Goal: Obtain resource: Download file/media

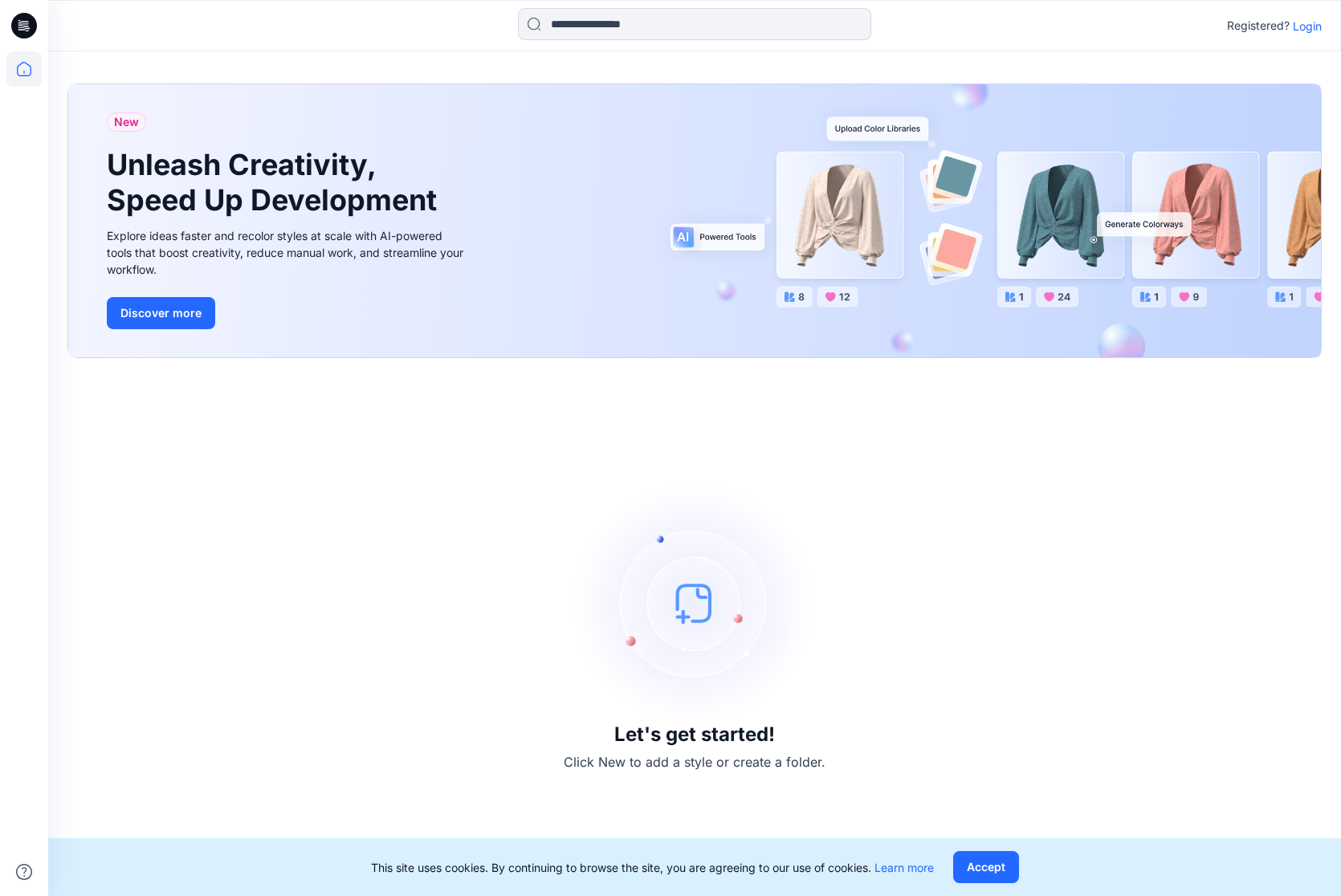
click at [1304, 26] on p "Login" at bounding box center [1307, 25] width 29 height 17
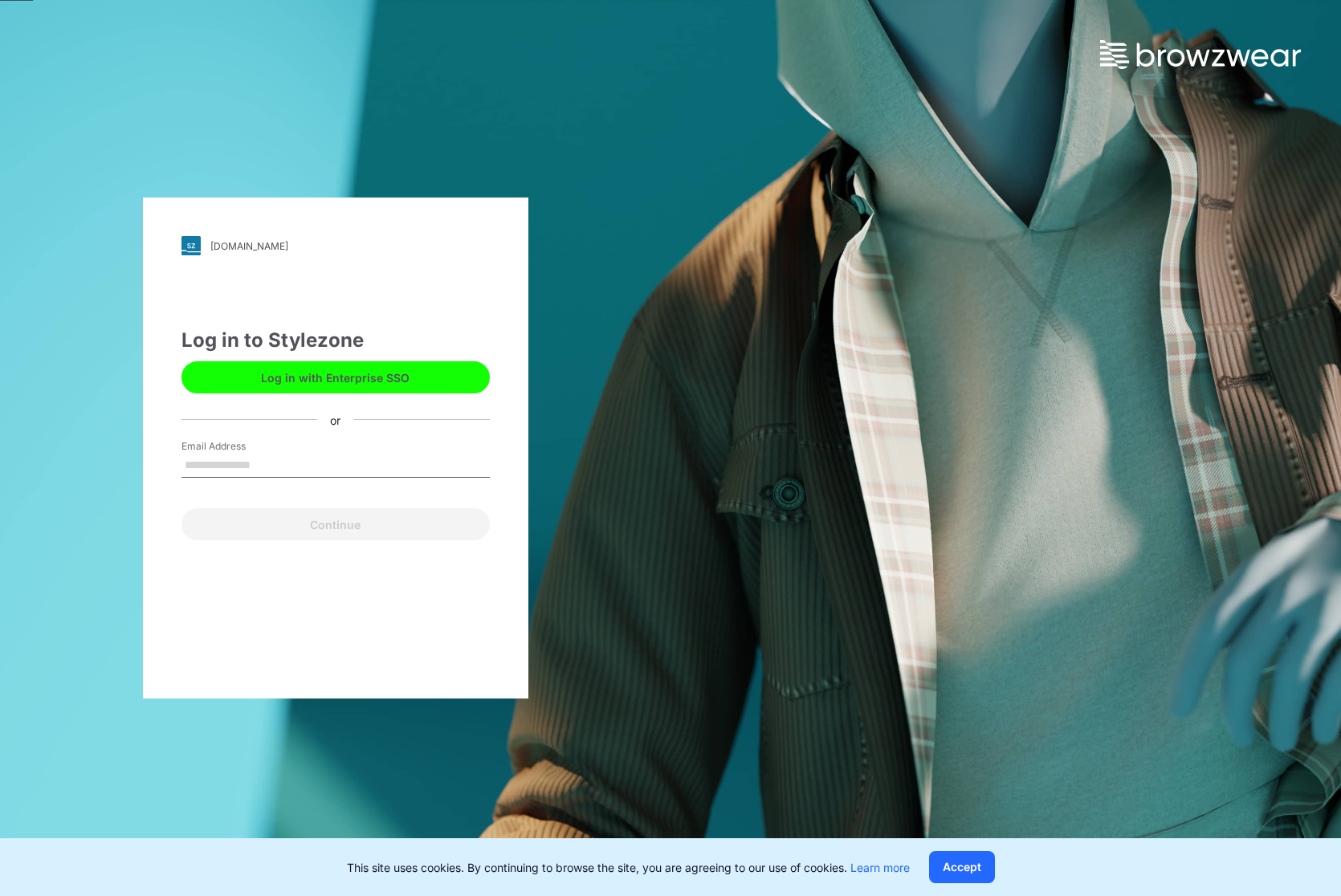
click at [300, 465] on input "Email Address" at bounding box center [335, 465] width 308 height 24
type input "**********"
click at [320, 510] on button "Continue" at bounding box center [335, 523] width 308 height 32
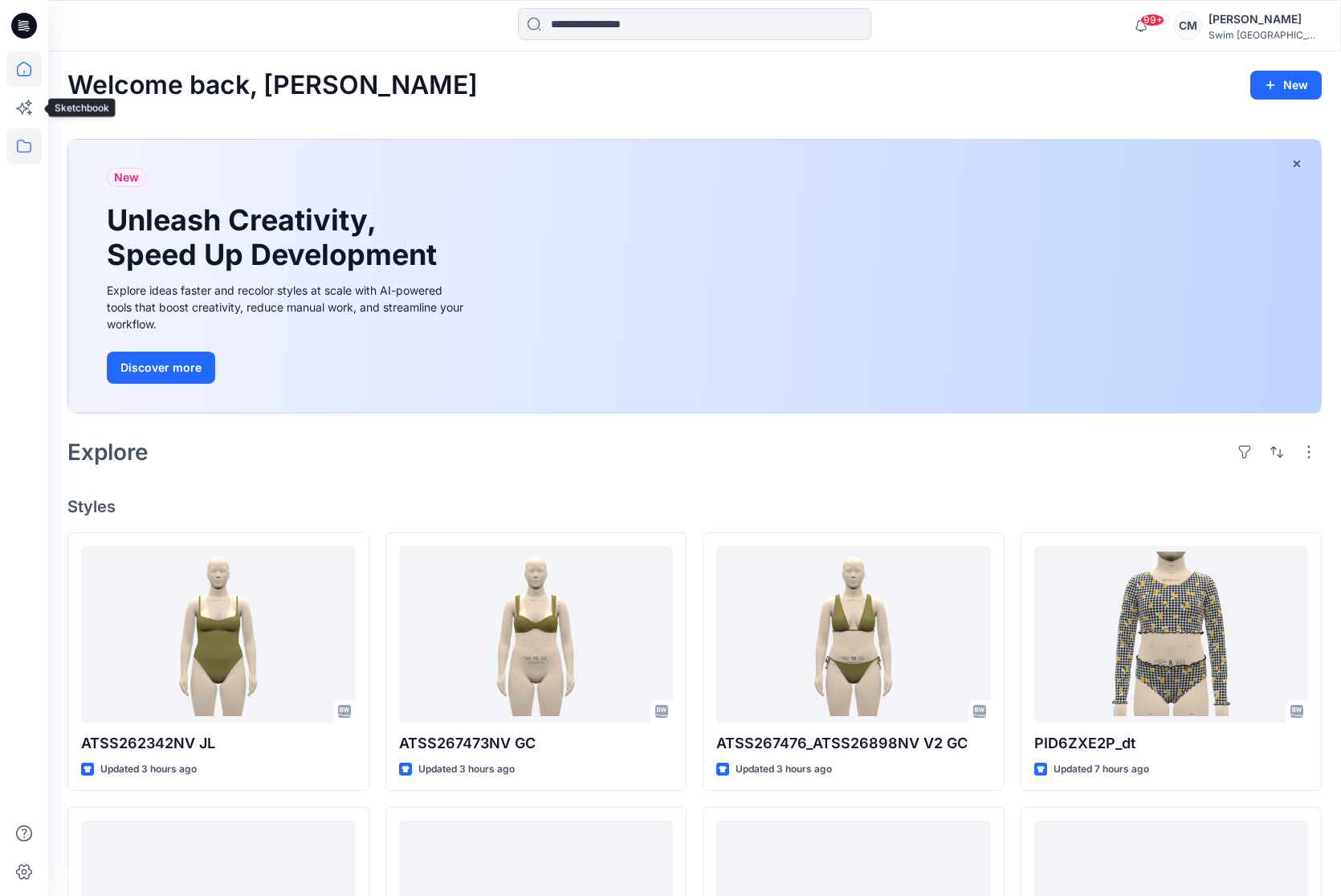
click at [20, 144] on icon at bounding box center [24, 146] width 35 height 35
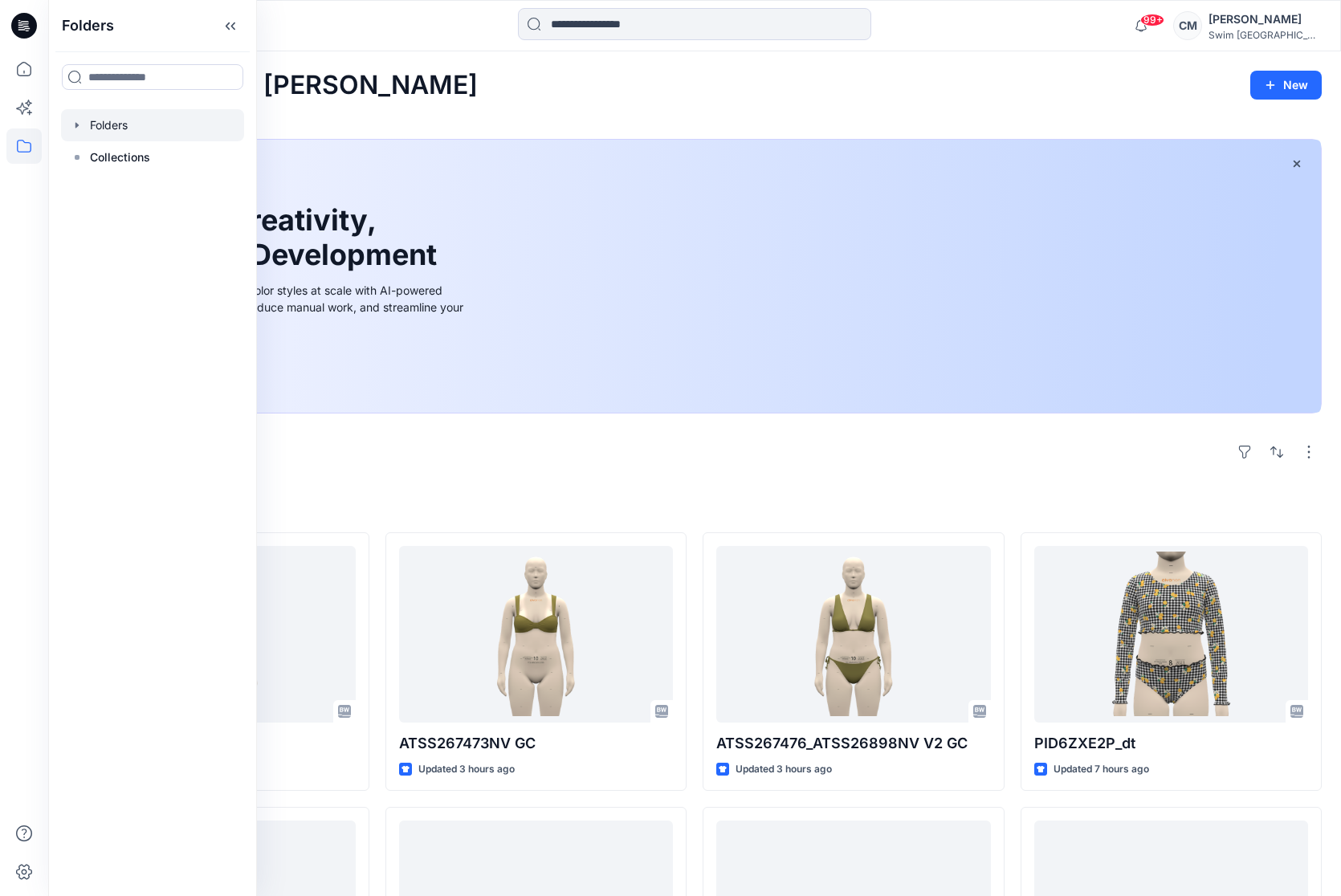
click at [117, 124] on div at bounding box center [153, 125] width 183 height 32
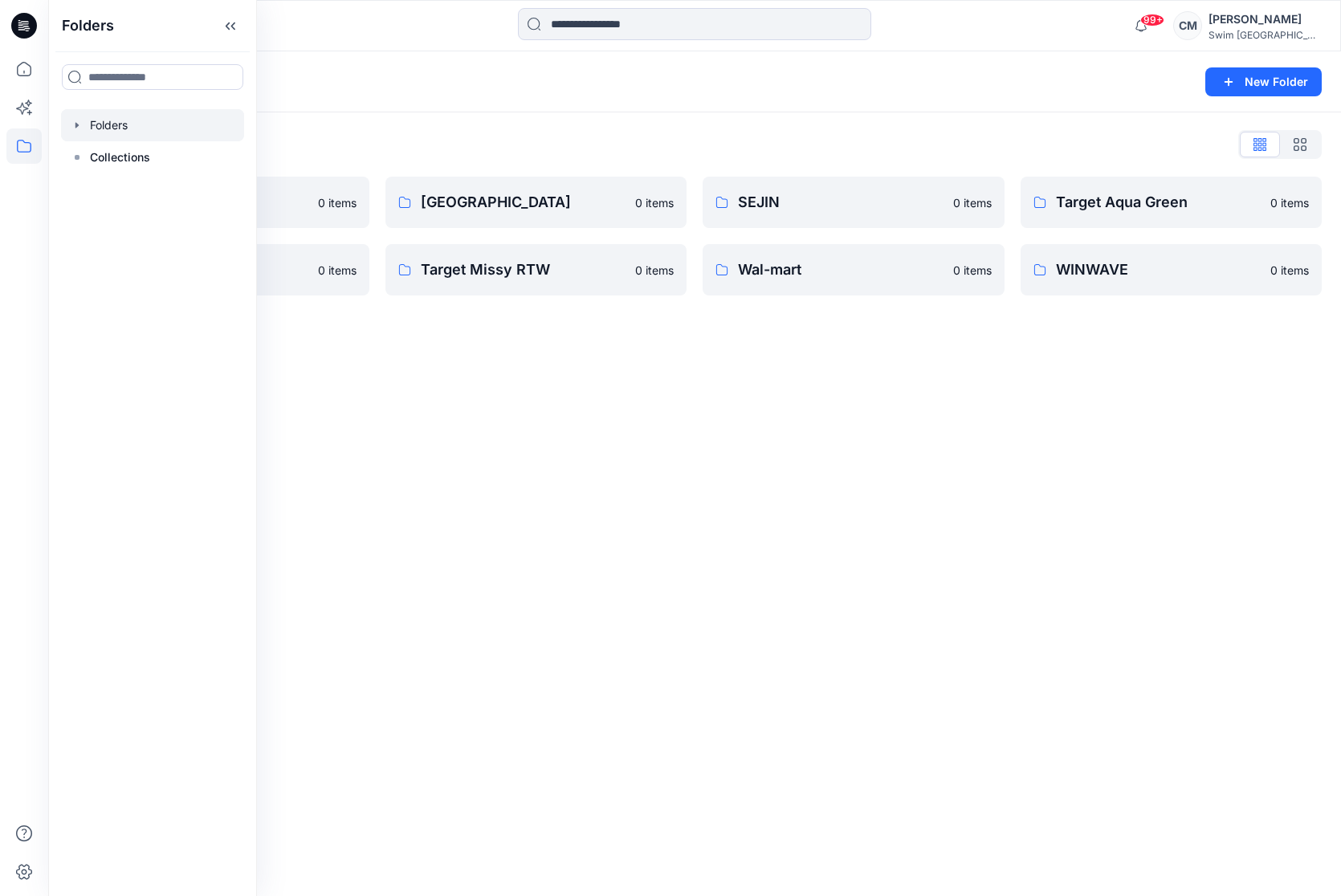
click at [338, 102] on div "Folders New Folder" at bounding box center [694, 82] width 1292 height 61
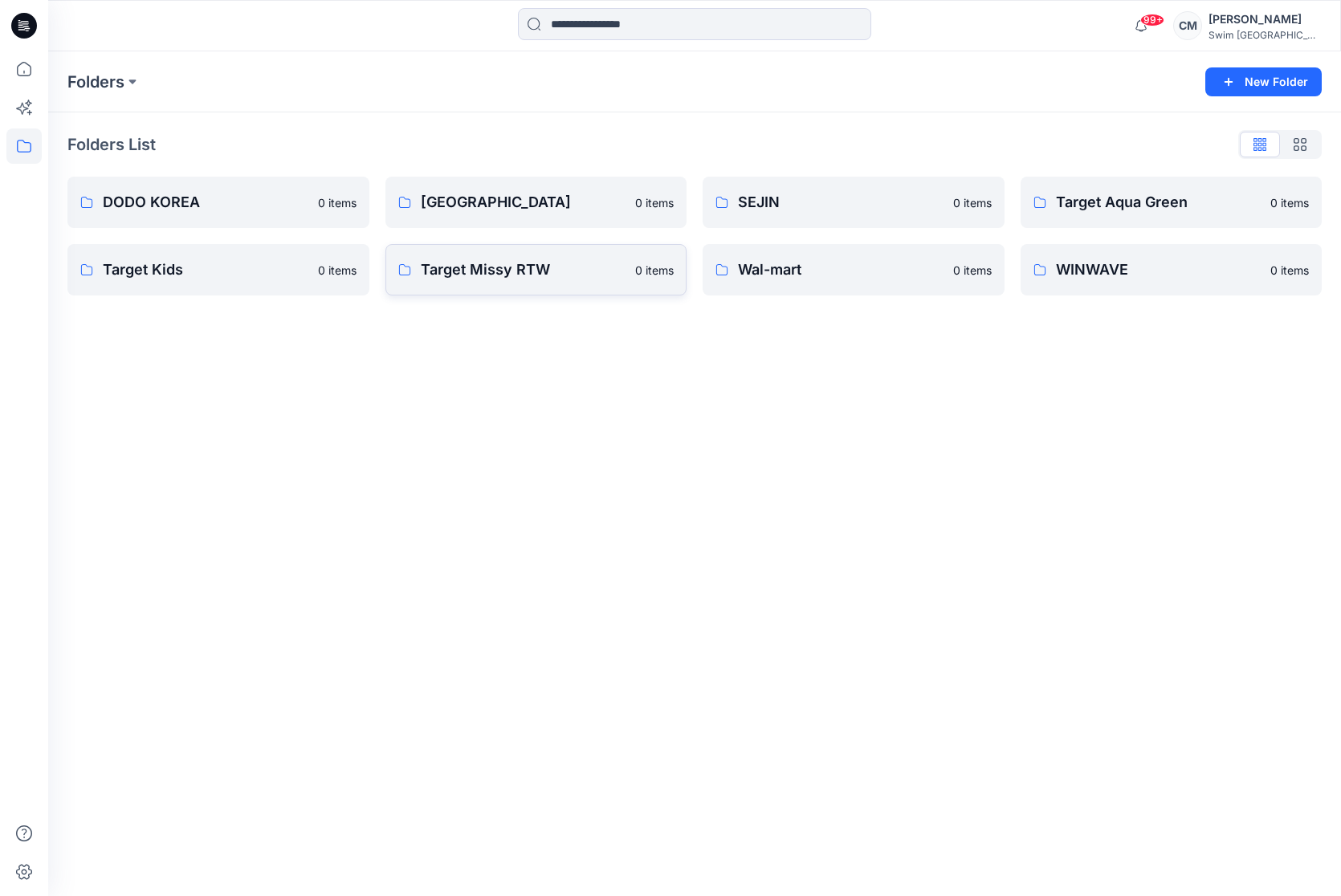
click at [540, 250] on link "Target Missy RTW 0 items" at bounding box center [536, 269] width 302 height 52
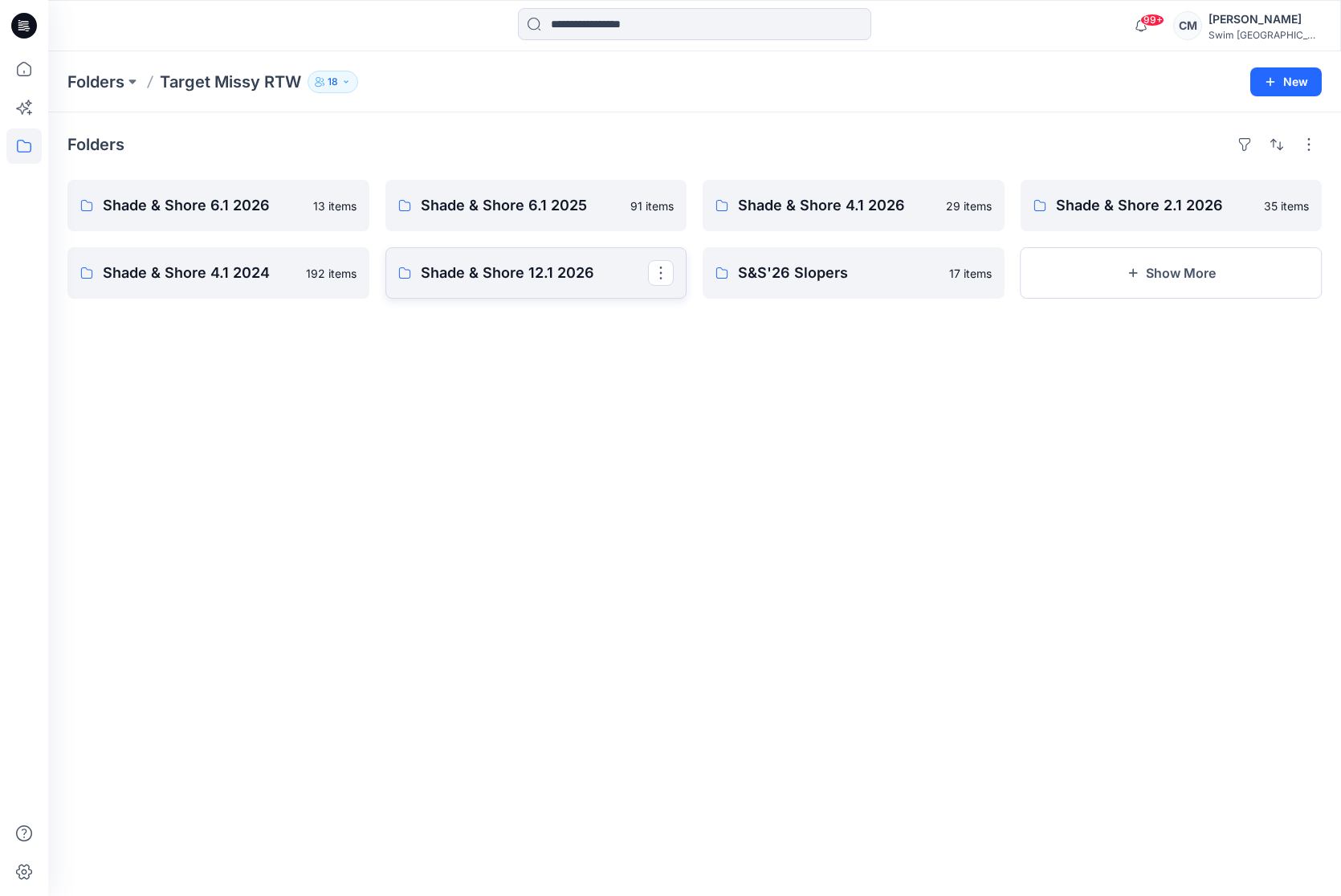
click at [465, 268] on p "Shade & Shore 12.1 2026" at bounding box center [534, 272] width 228 height 22
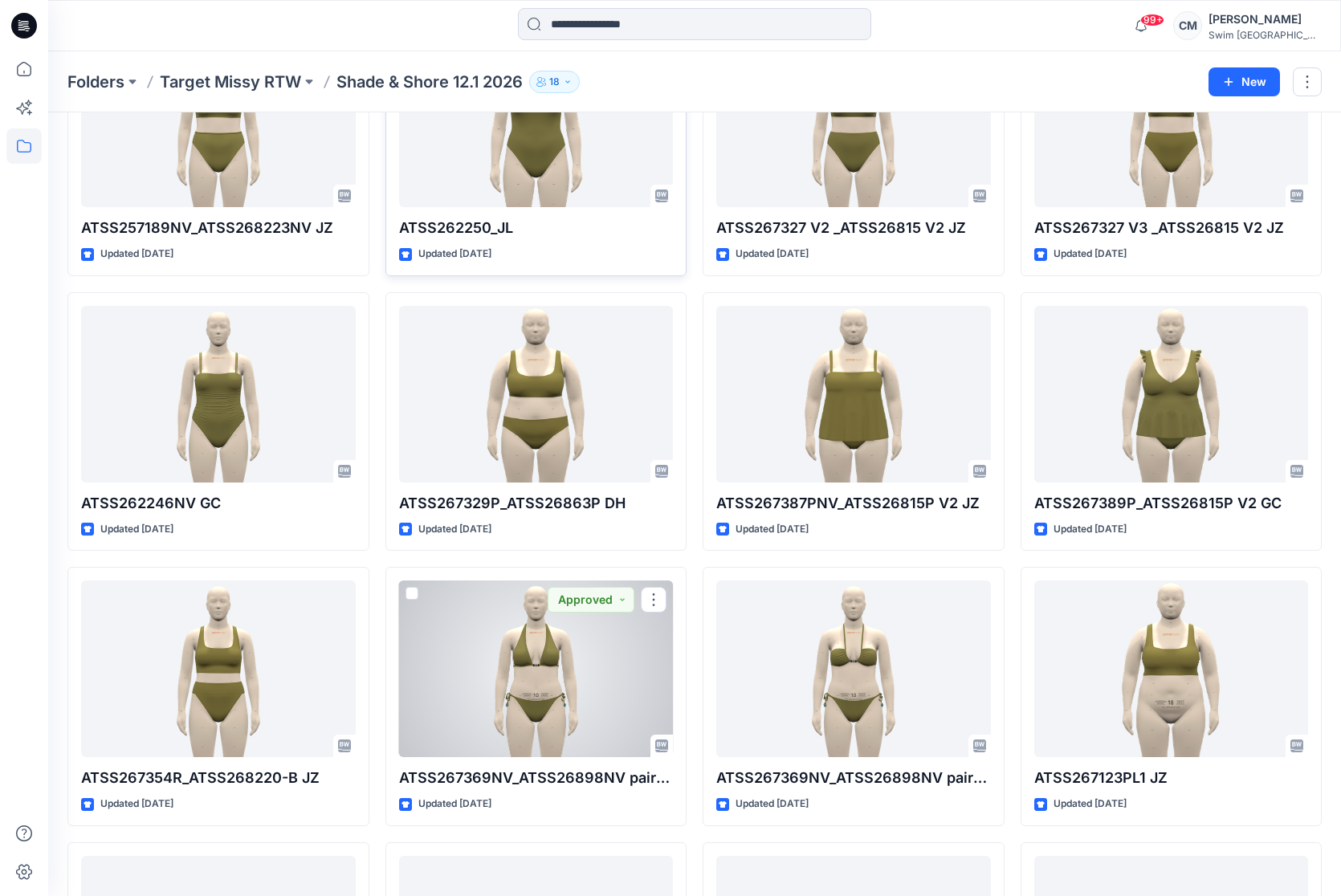
scroll to position [1821, 0]
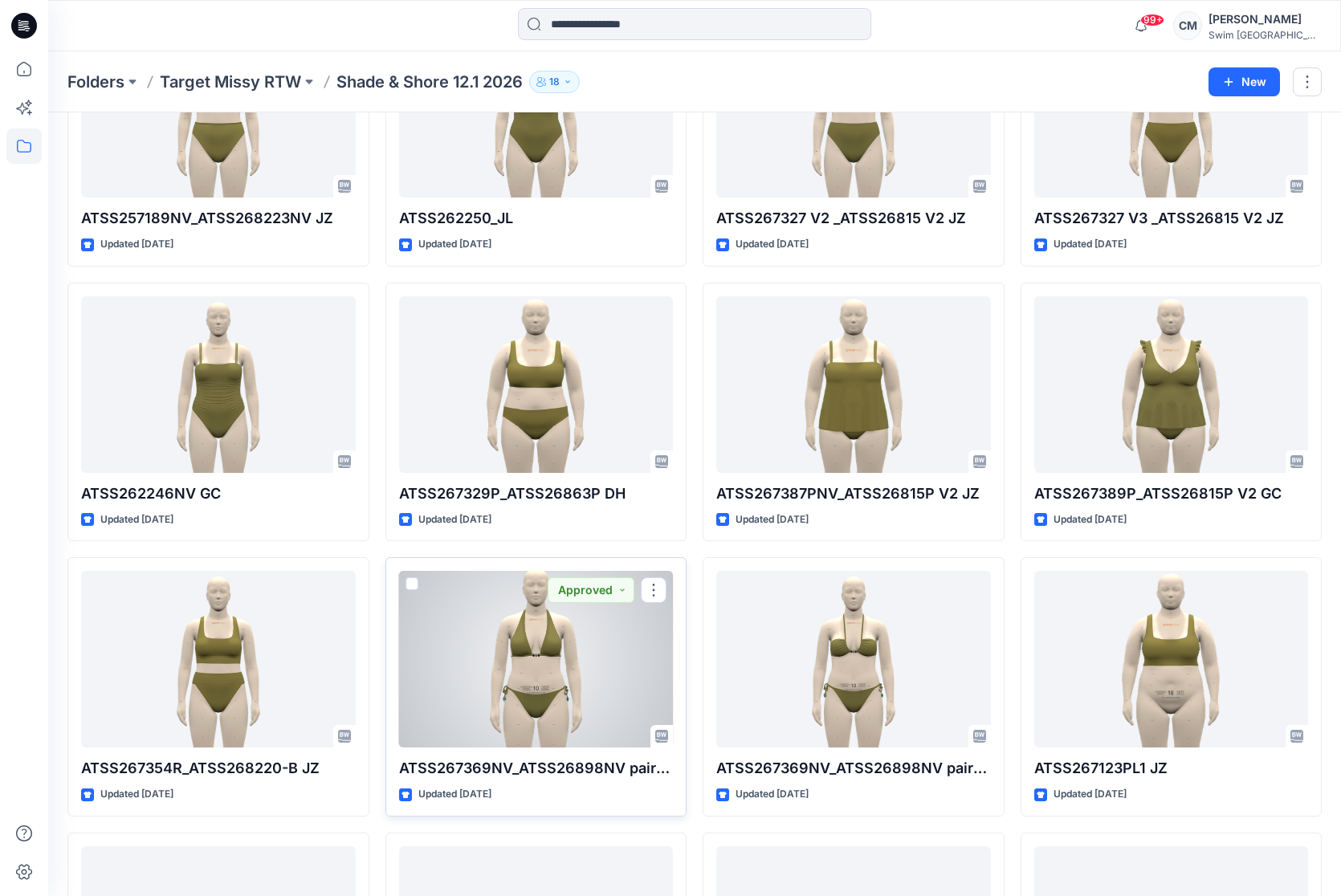
click at [483, 637] on div at bounding box center [536, 658] width 274 height 176
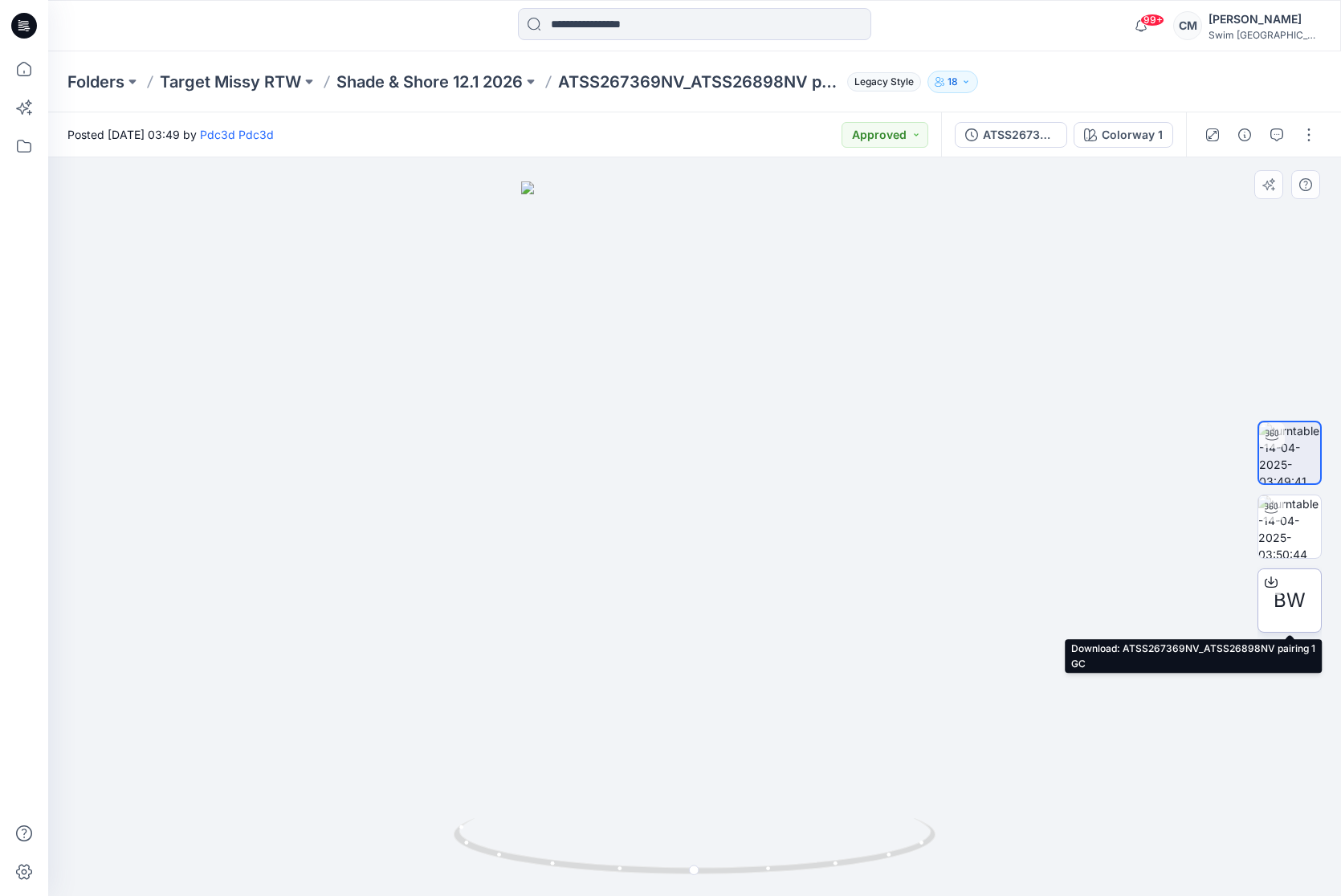
click at [1283, 593] on span "BW" at bounding box center [1288, 600] width 32 height 29
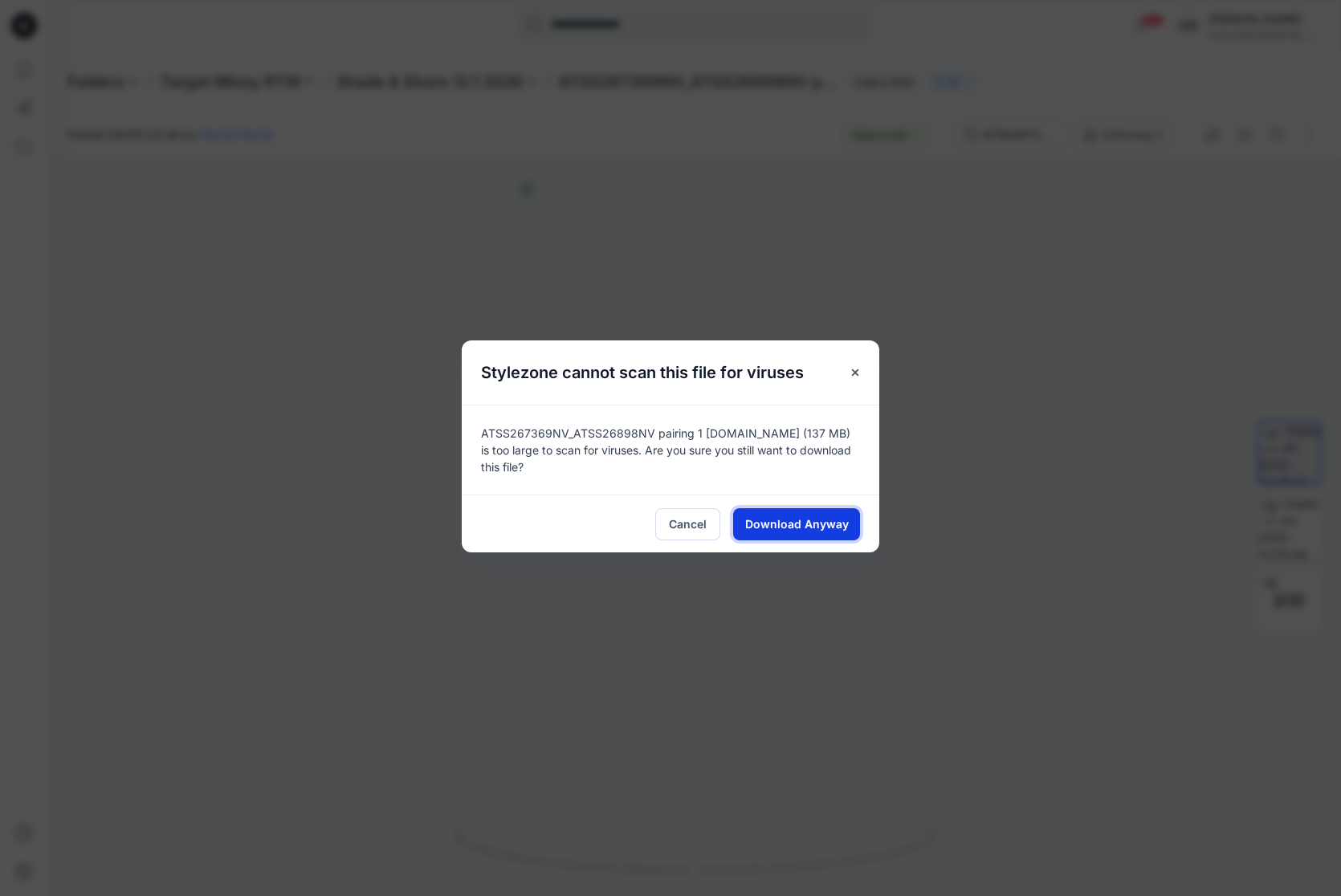
click at [766, 517] on span "Download Anyway" at bounding box center [796, 523] width 103 height 17
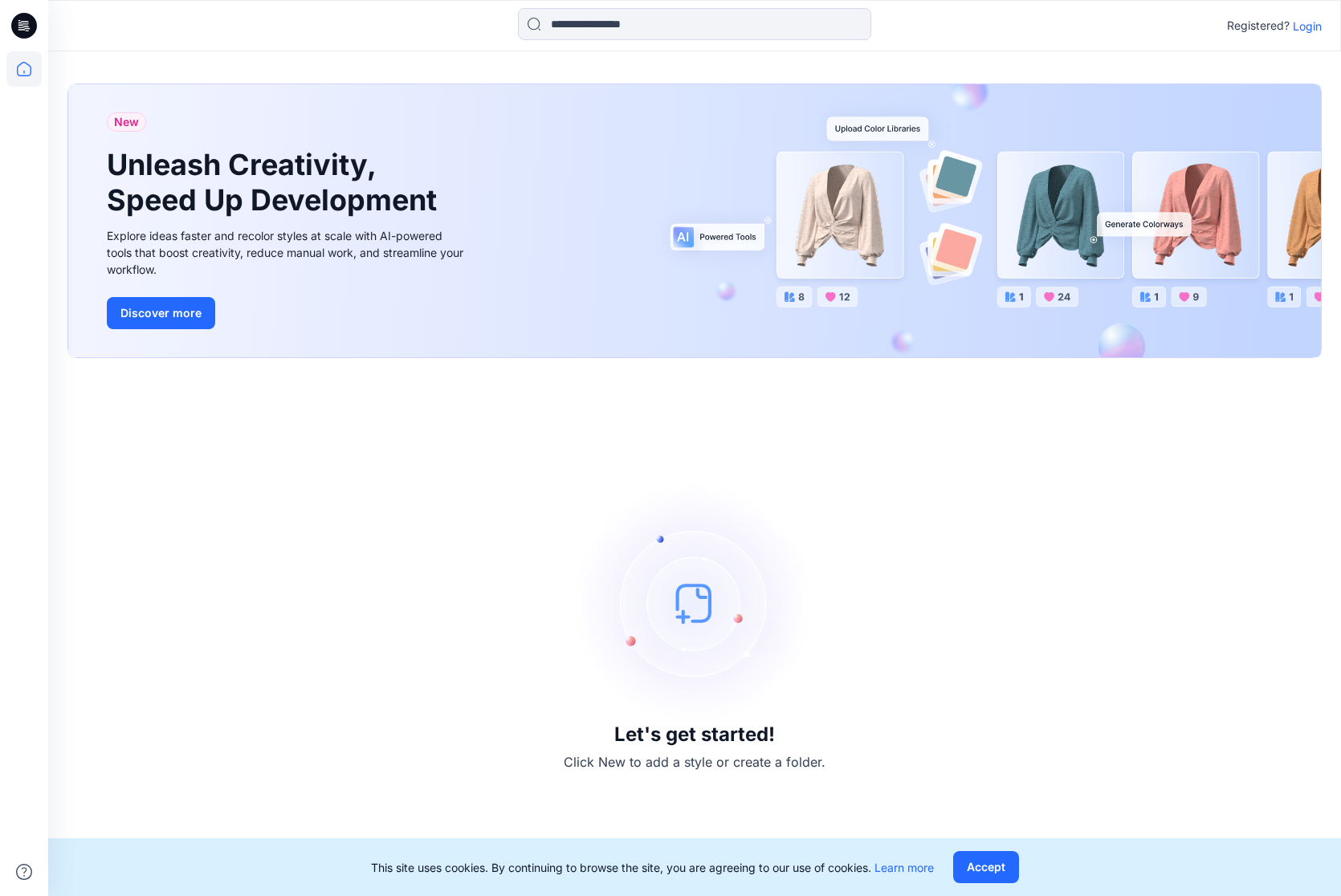
click at [1318, 28] on p "Login" at bounding box center [1307, 25] width 29 height 17
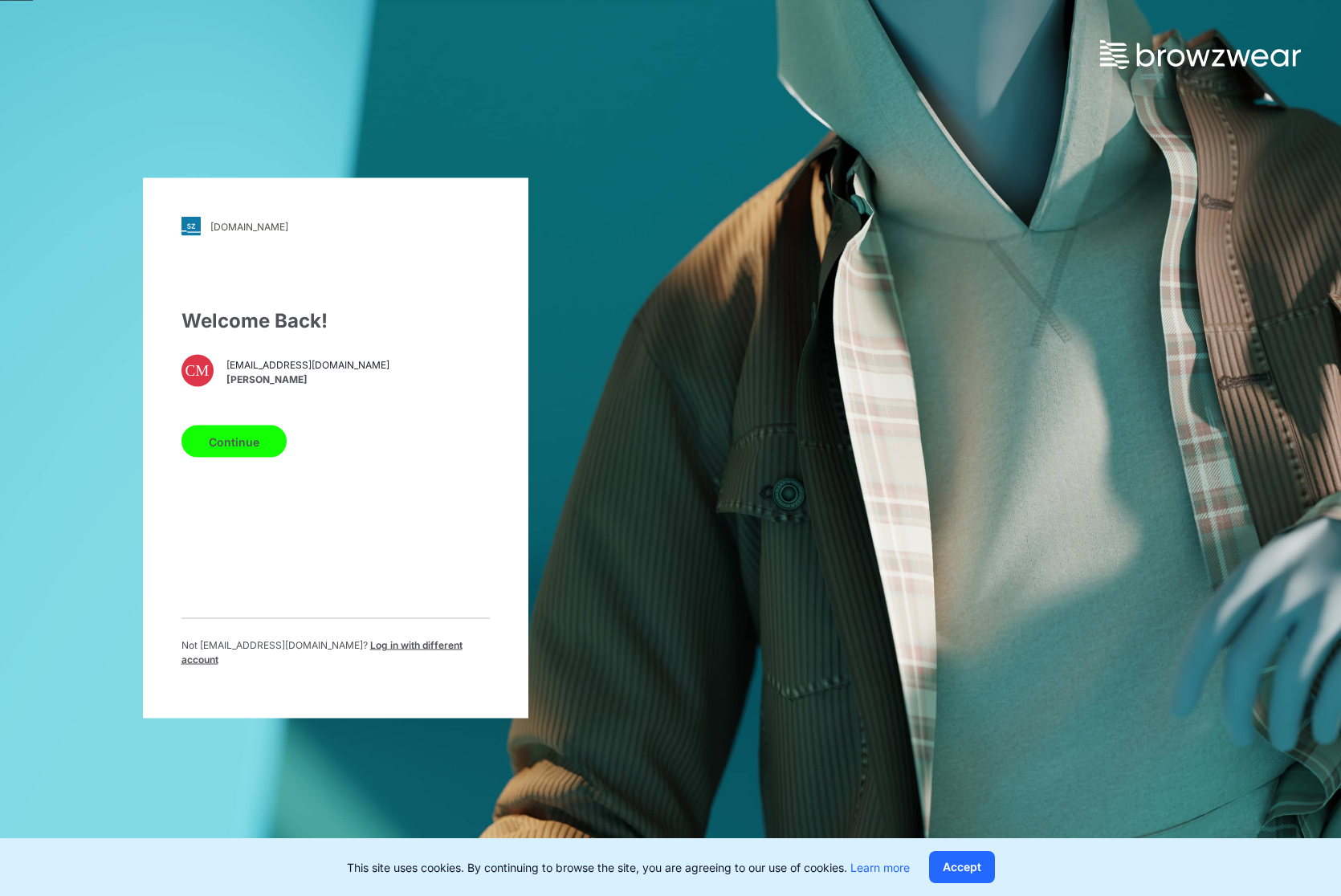
click at [263, 442] on button "Continue" at bounding box center [234, 441] width 105 height 32
click at [263, 443] on button "Continue" at bounding box center [234, 441] width 105 height 32
click at [263, 430] on div "Continue" at bounding box center [335, 439] width 308 height 39
click at [254, 452] on button "Continue" at bounding box center [234, 441] width 105 height 32
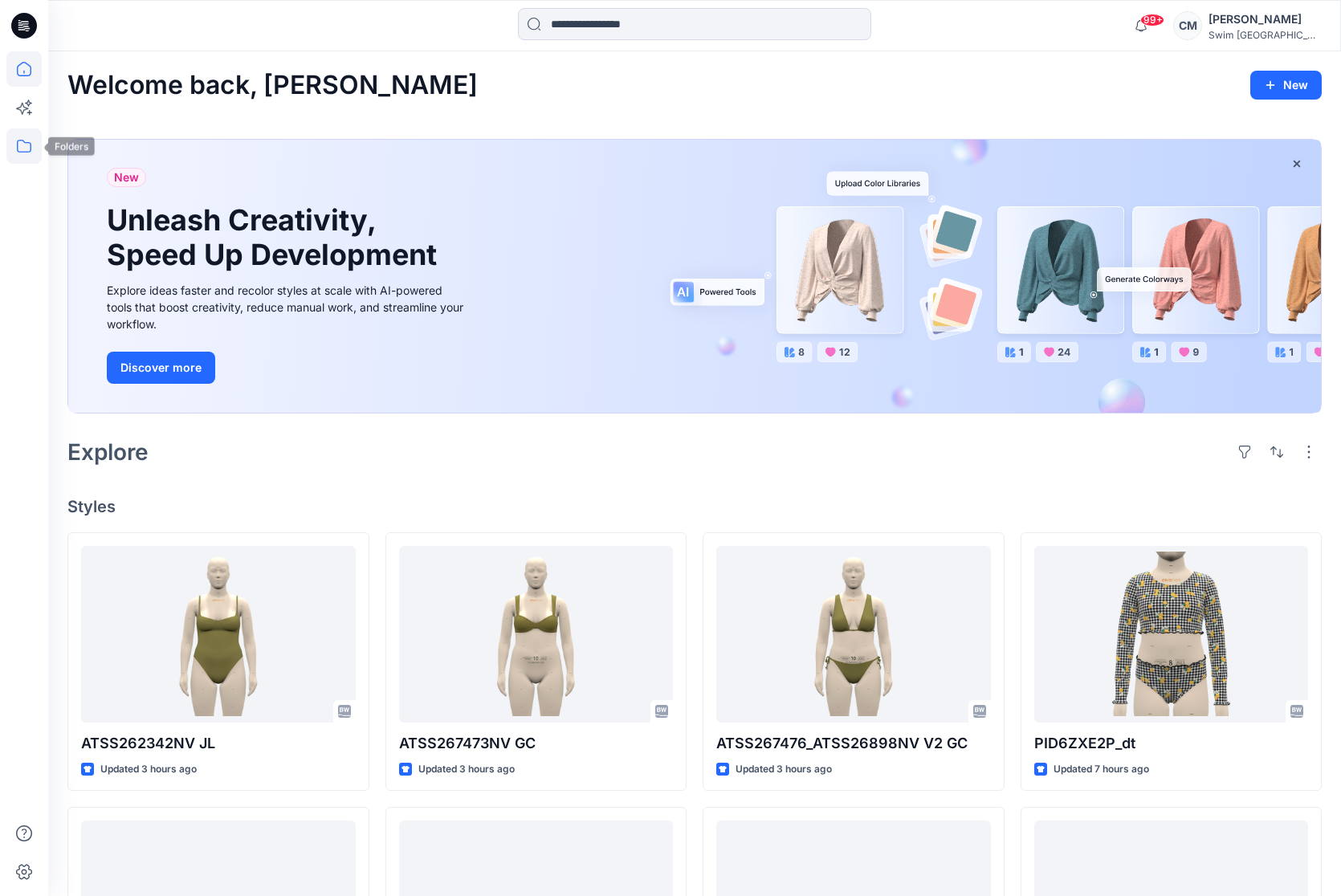
click at [23, 149] on icon at bounding box center [24, 146] width 35 height 35
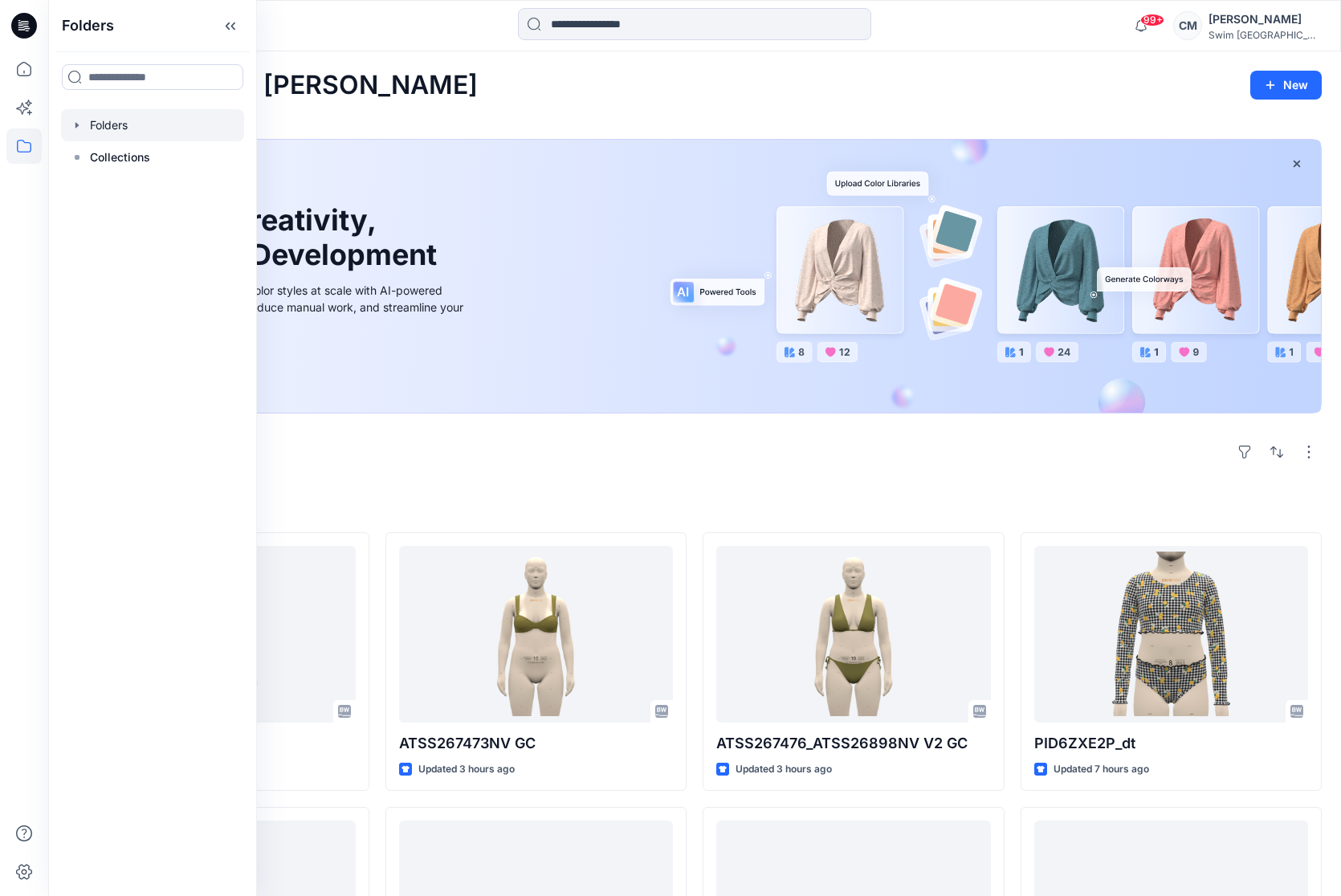
click at [116, 125] on div at bounding box center [153, 125] width 183 height 32
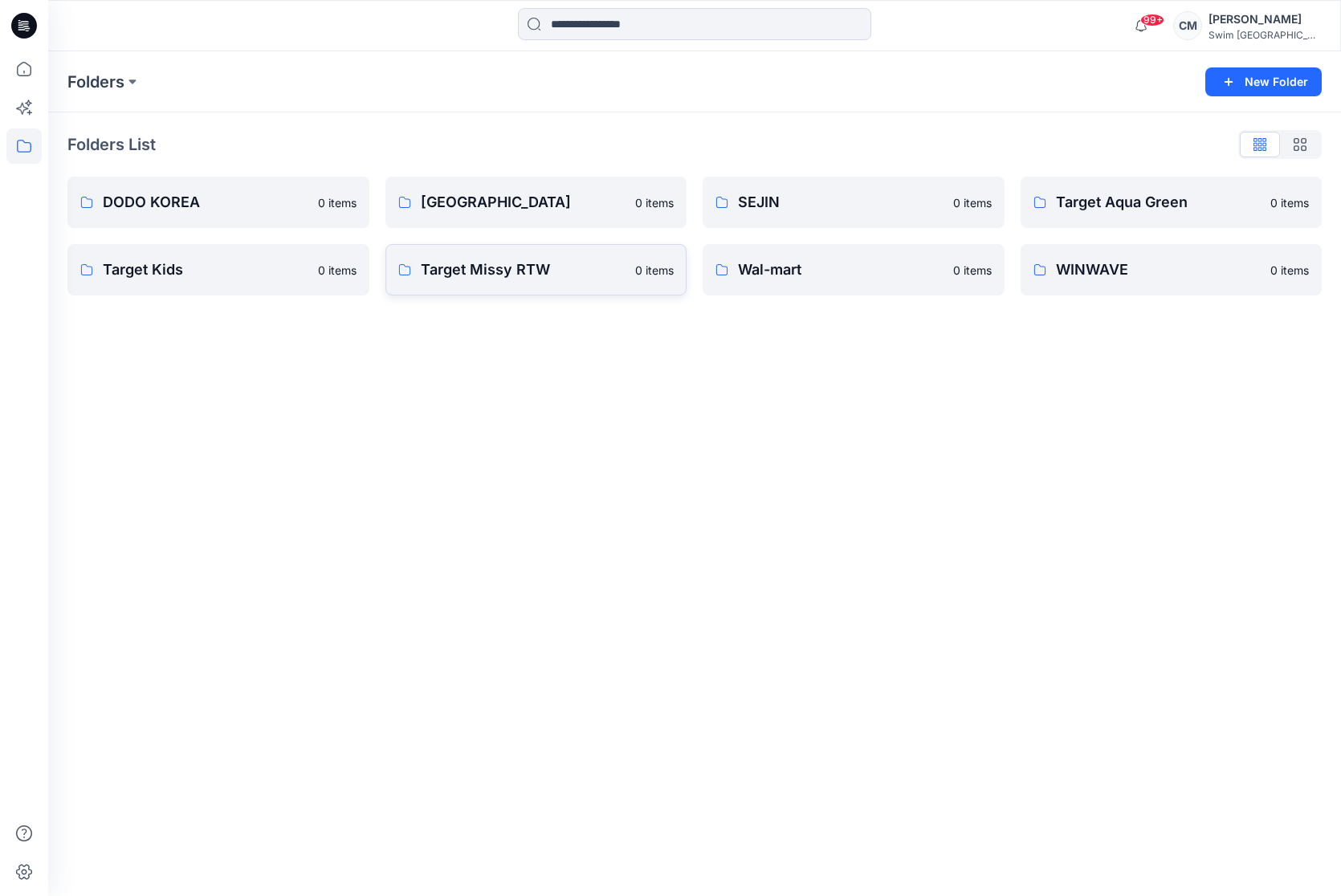
click at [459, 261] on p "Target Missy RTW" at bounding box center [523, 269] width 205 height 22
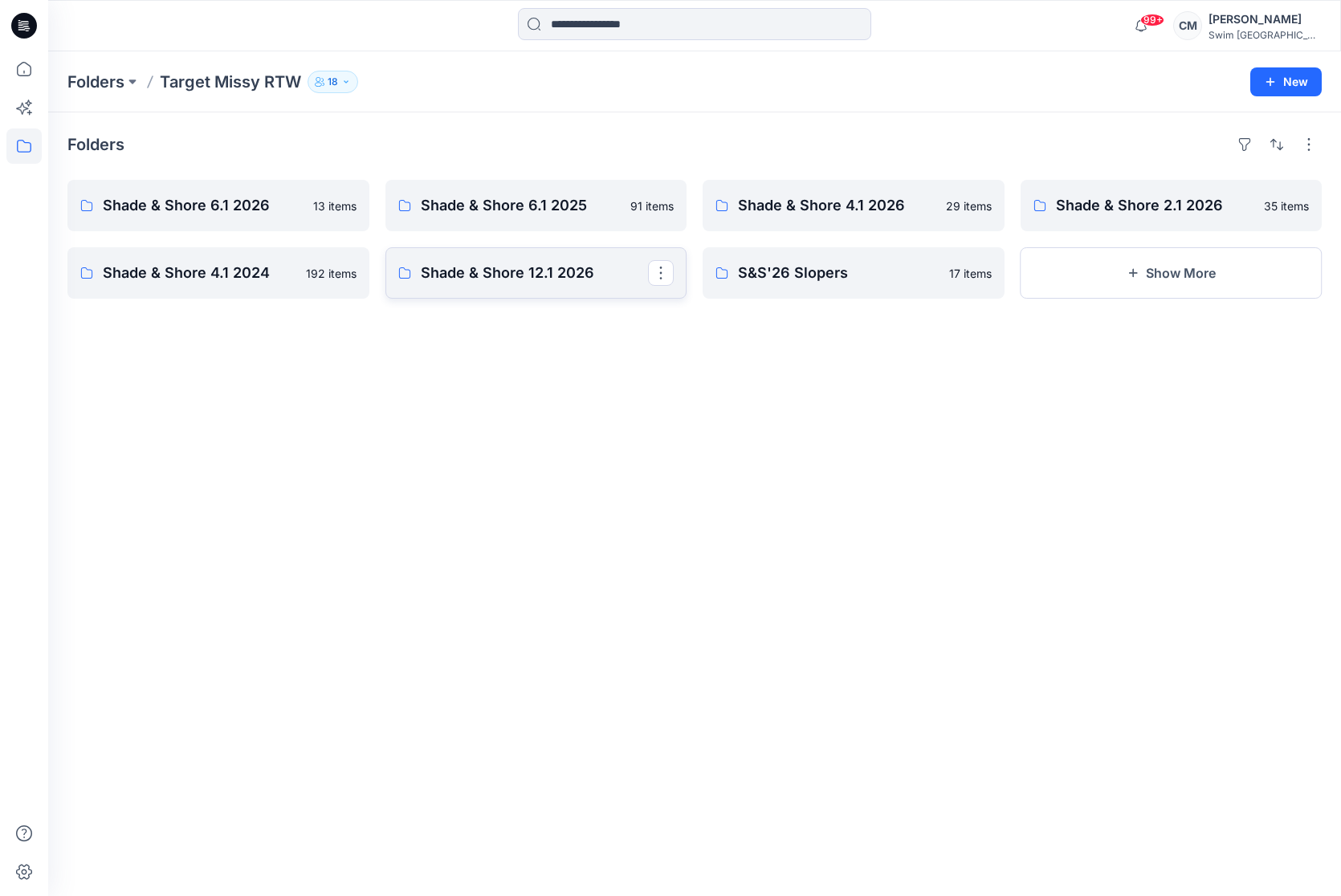
click at [598, 283] on link "Shade & Shore 12.1 2026" at bounding box center [536, 272] width 302 height 52
